Goal: Information Seeking & Learning: Compare options

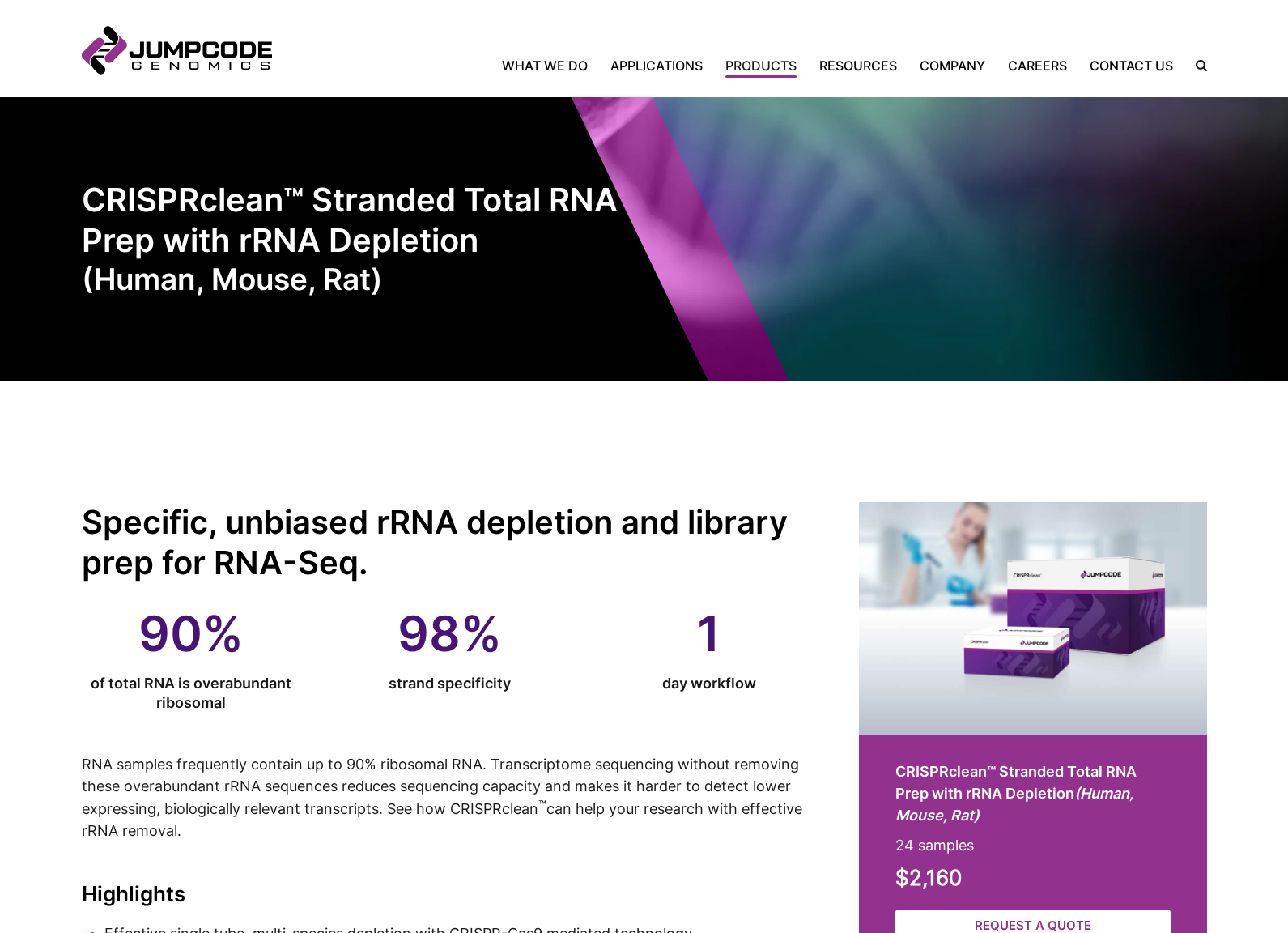
scroll to position [6, 0]
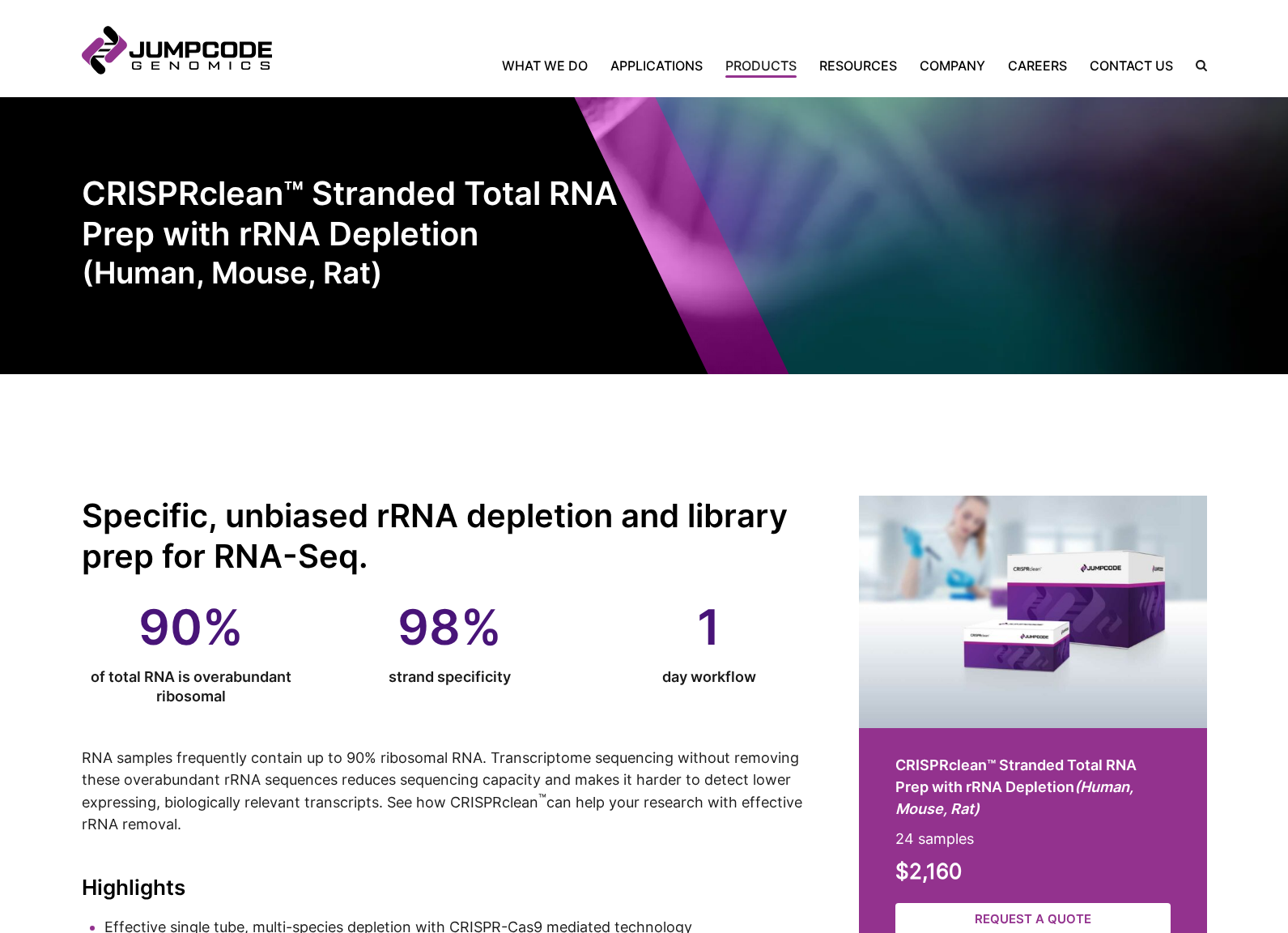
click at [749, 78] on header "Jumpcode Genomics Mobile Nav Trigger Close Search the Site Back Home What We Do…" at bounding box center [644, 48] width 1288 height 97
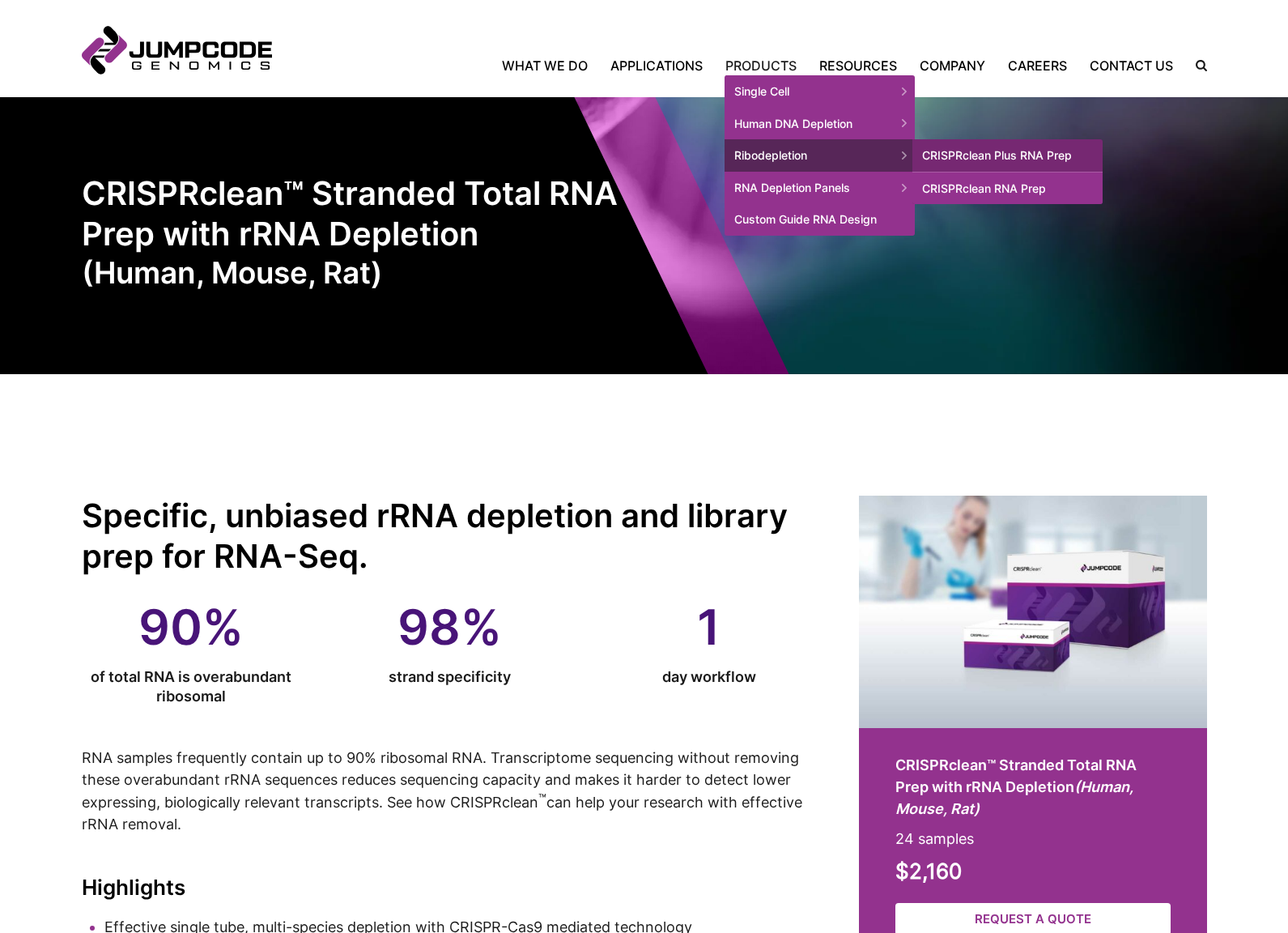
click at [999, 185] on link "CRISPRclean RNA Prep" at bounding box center [1008, 188] width 190 height 33
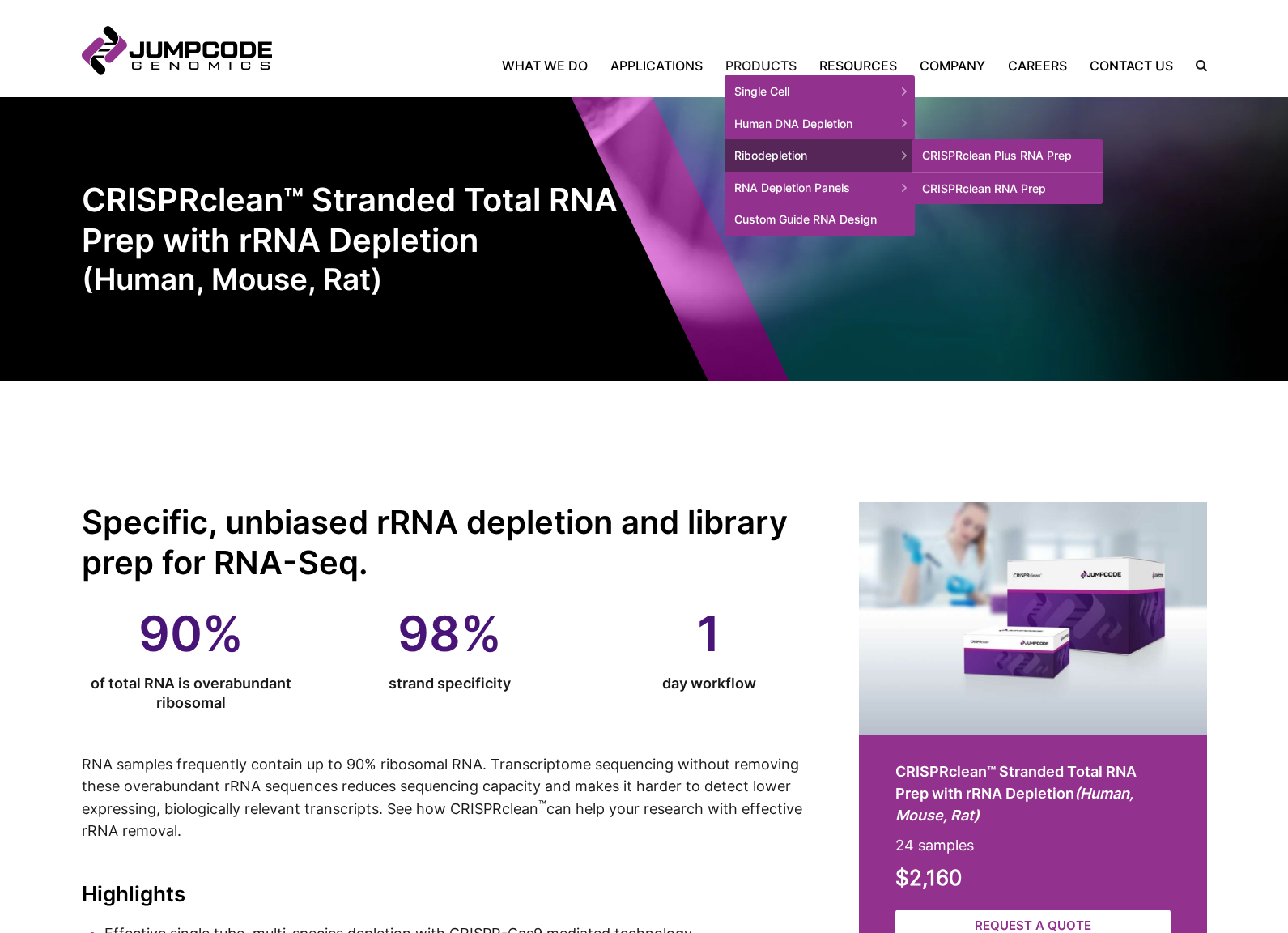
click at [997, 154] on link "CRISPRclean Plus RNA Prep" at bounding box center [1008, 154] width 190 height 32
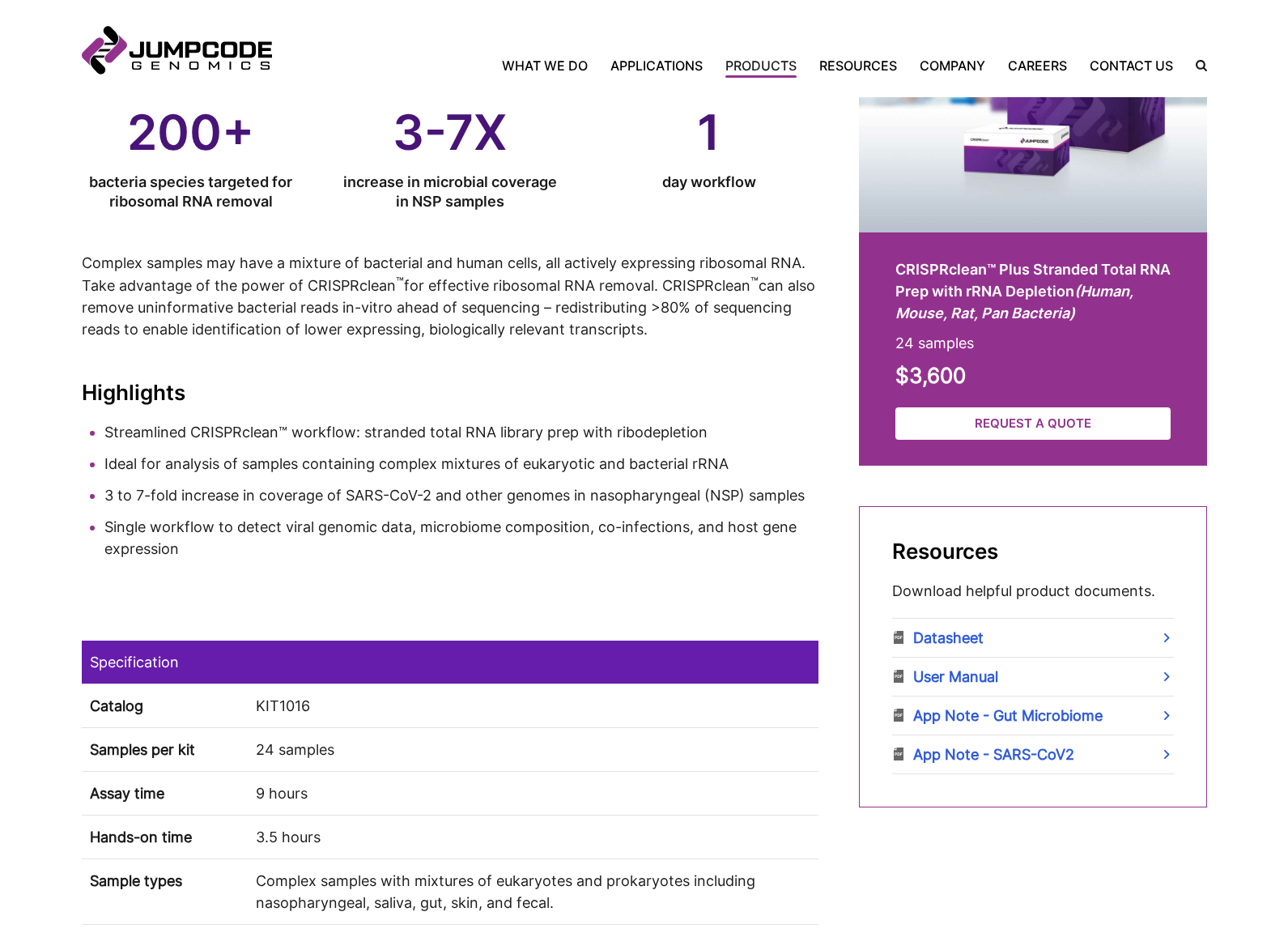
scroll to position [619, 0]
